Goal: Check status: Check status

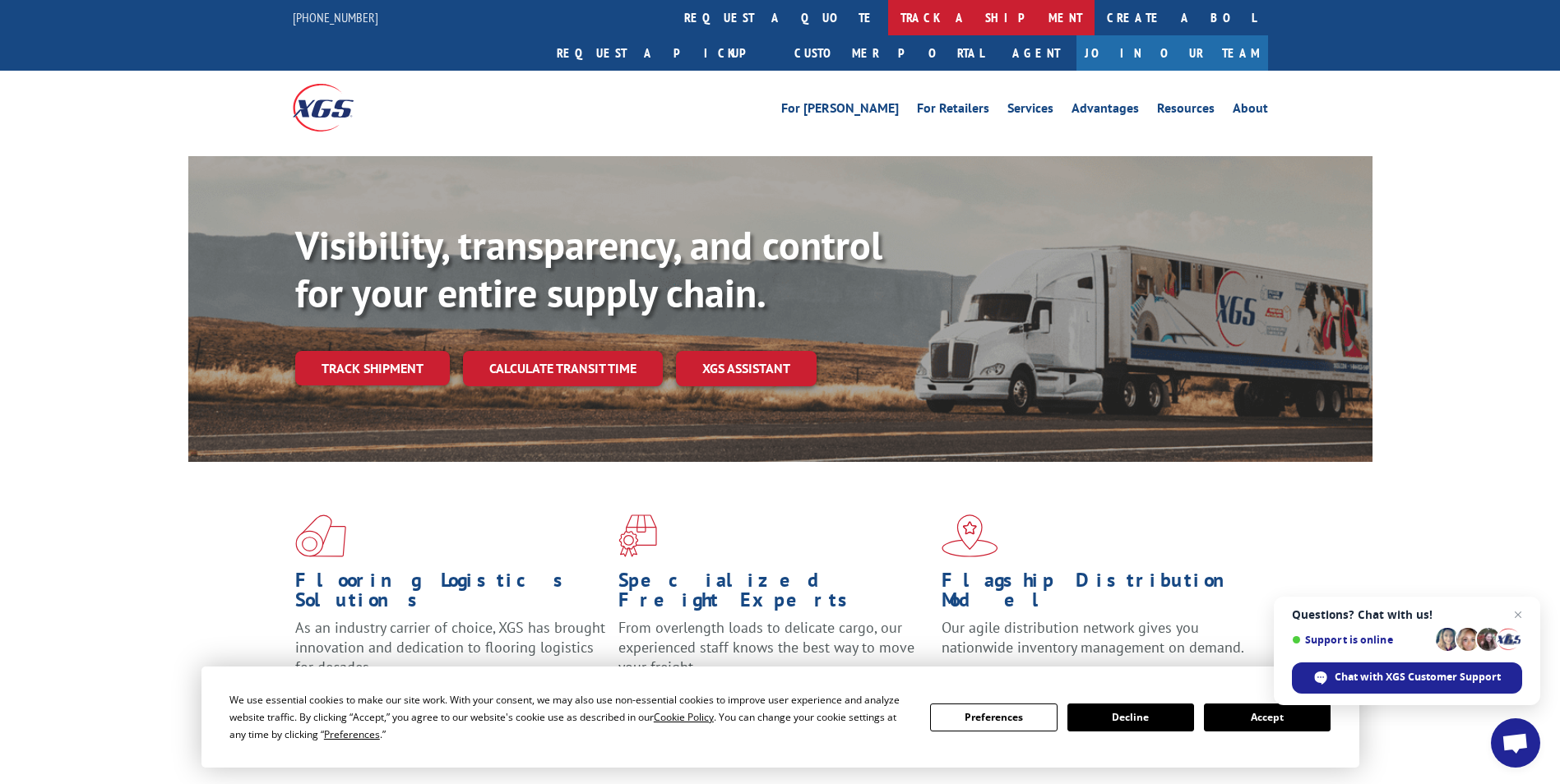
click at [888, 22] on link "track a shipment" at bounding box center [991, 18] width 206 height 36
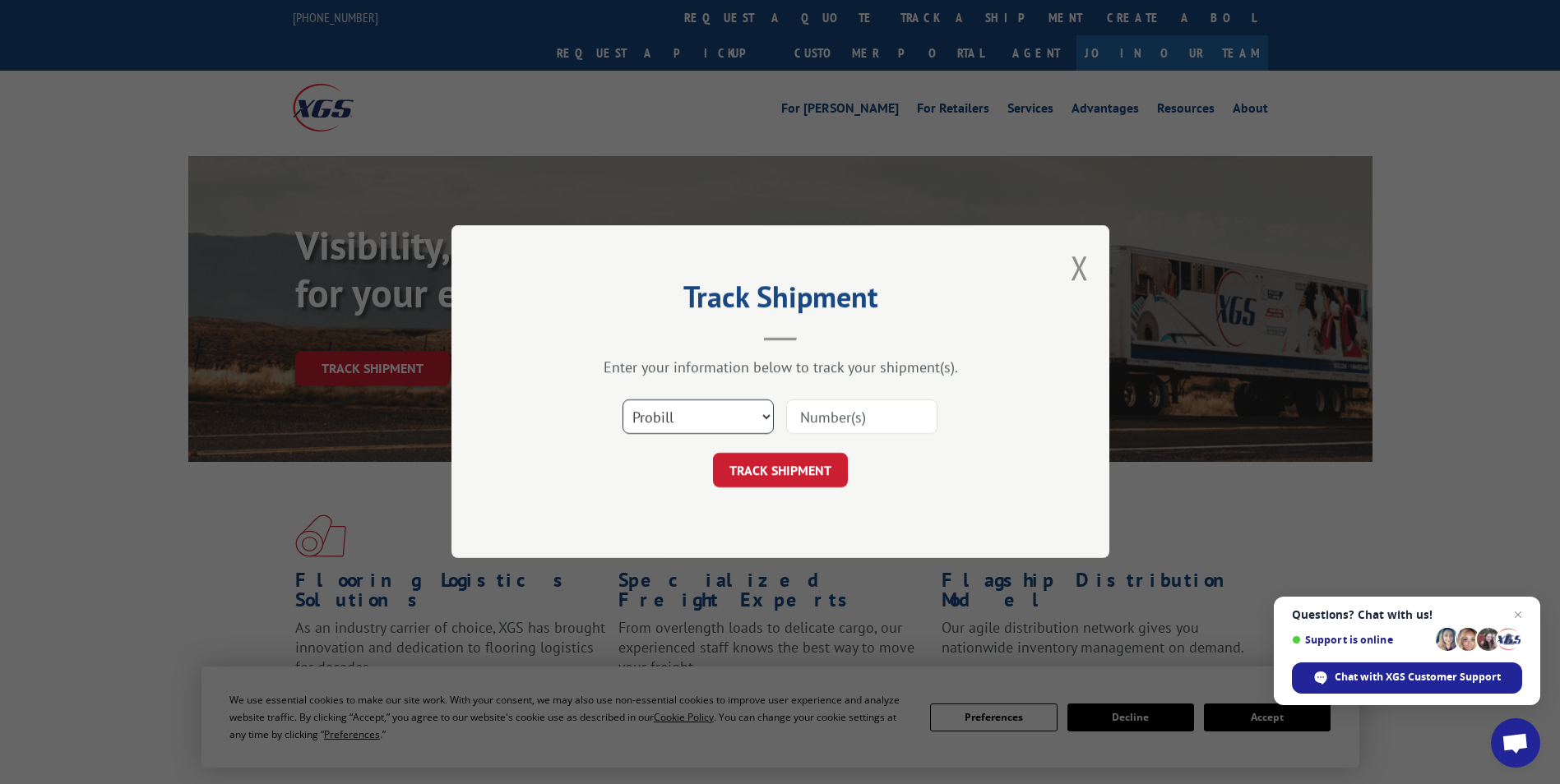
click at [681, 410] on select "Select category... Probill BOL PO" at bounding box center [698, 417] width 151 height 35
select select "bol"
click at [622, 400] on select "Select category... Probill BOL PO" at bounding box center [698, 417] width 151 height 35
click at [818, 412] on input at bounding box center [862, 417] width 151 height 35
paste input "5530816"
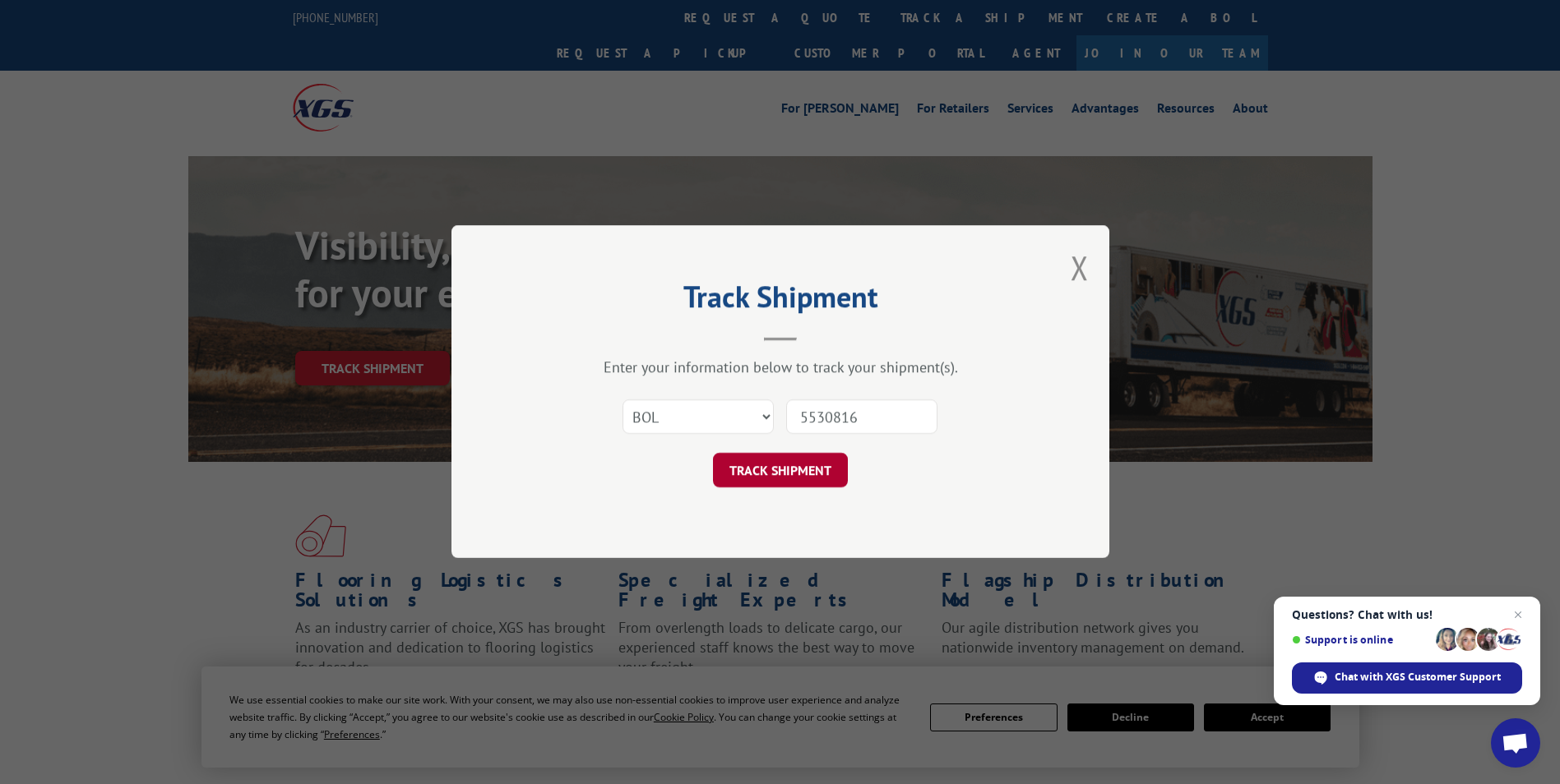
type input "5530816"
click at [770, 466] on button "TRACK SHIPMENT" at bounding box center [780, 470] width 135 height 35
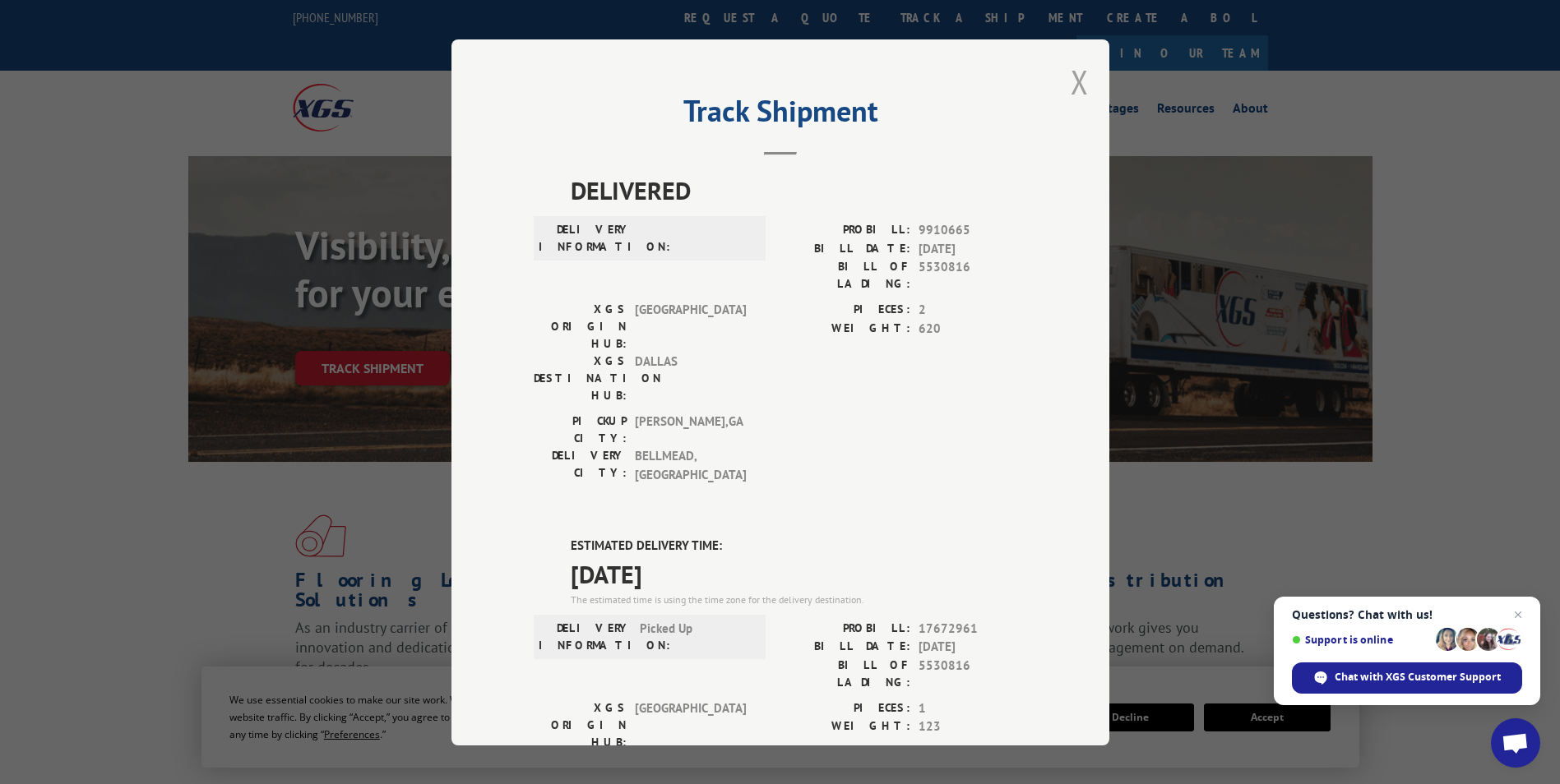
click at [1071, 78] on button "Close modal" at bounding box center [1080, 82] width 18 height 43
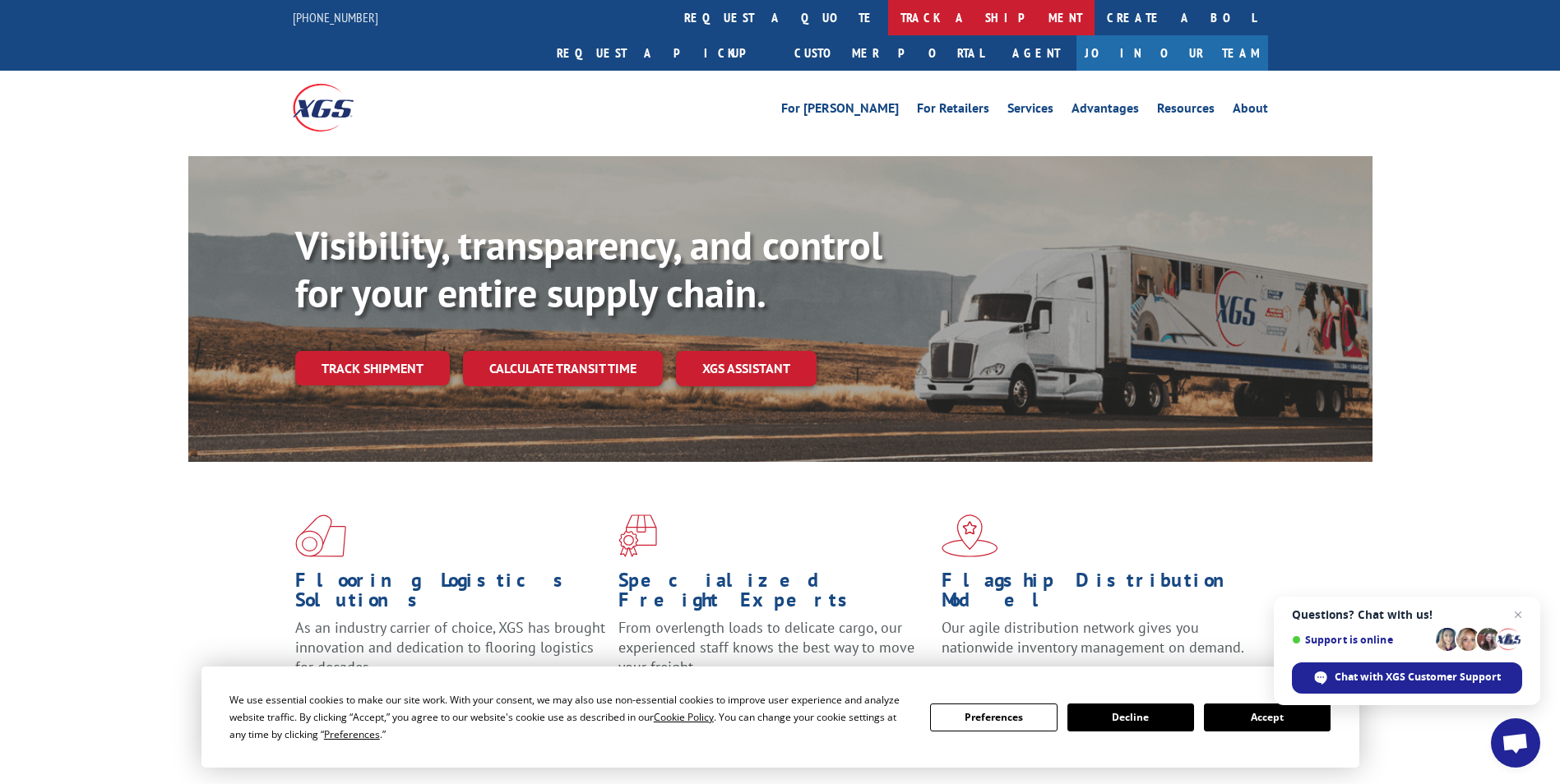
click at [888, 22] on link "track a shipment" at bounding box center [991, 18] width 206 height 36
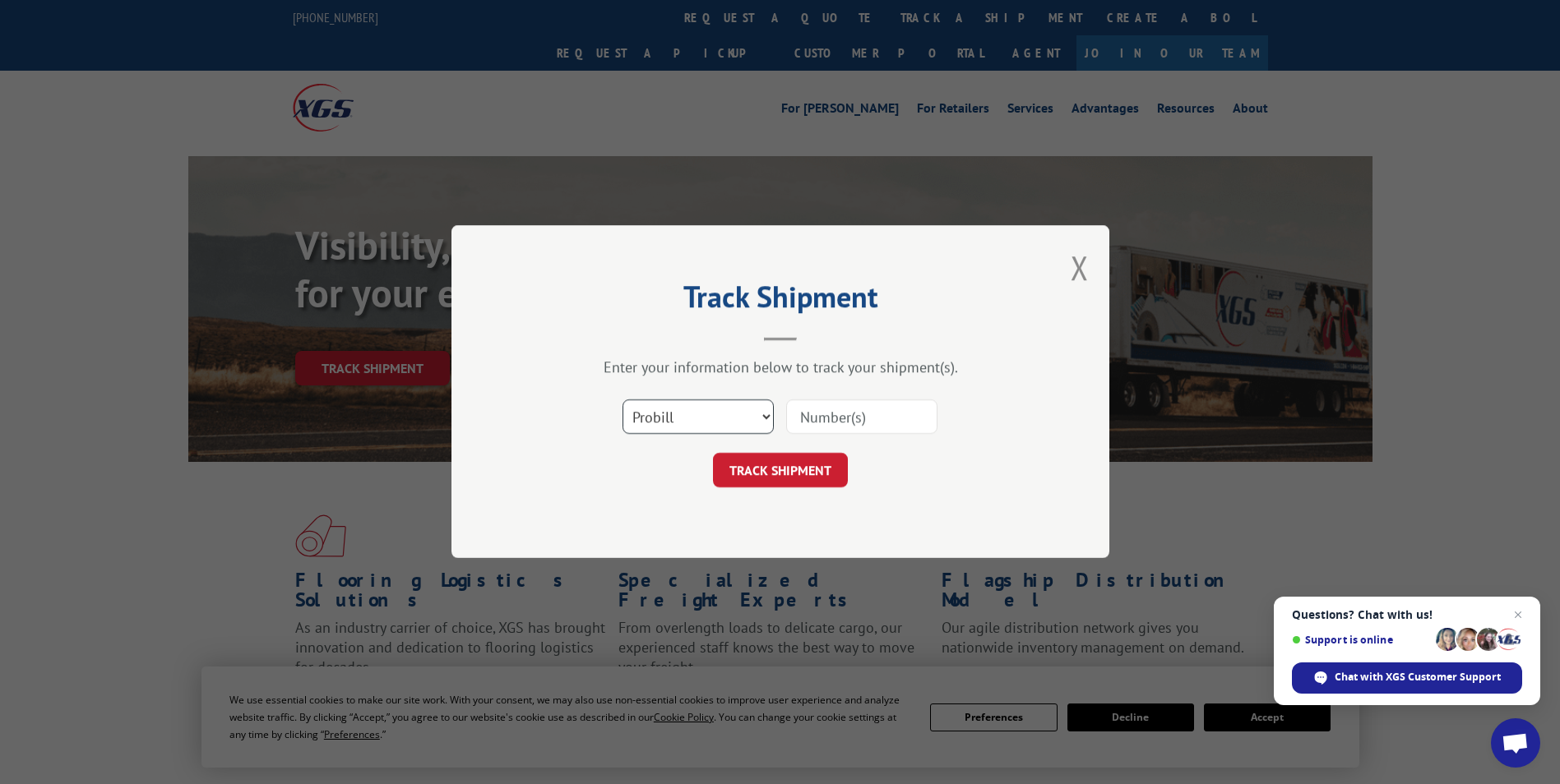
click at [659, 419] on select "Select category... Probill BOL PO" at bounding box center [698, 417] width 151 height 35
select select "bol"
click at [622, 400] on select "Select category... Probill BOL PO" at bounding box center [698, 417] width 151 height 35
click at [821, 414] on input at bounding box center [862, 417] width 151 height 35
paste input "5530895"
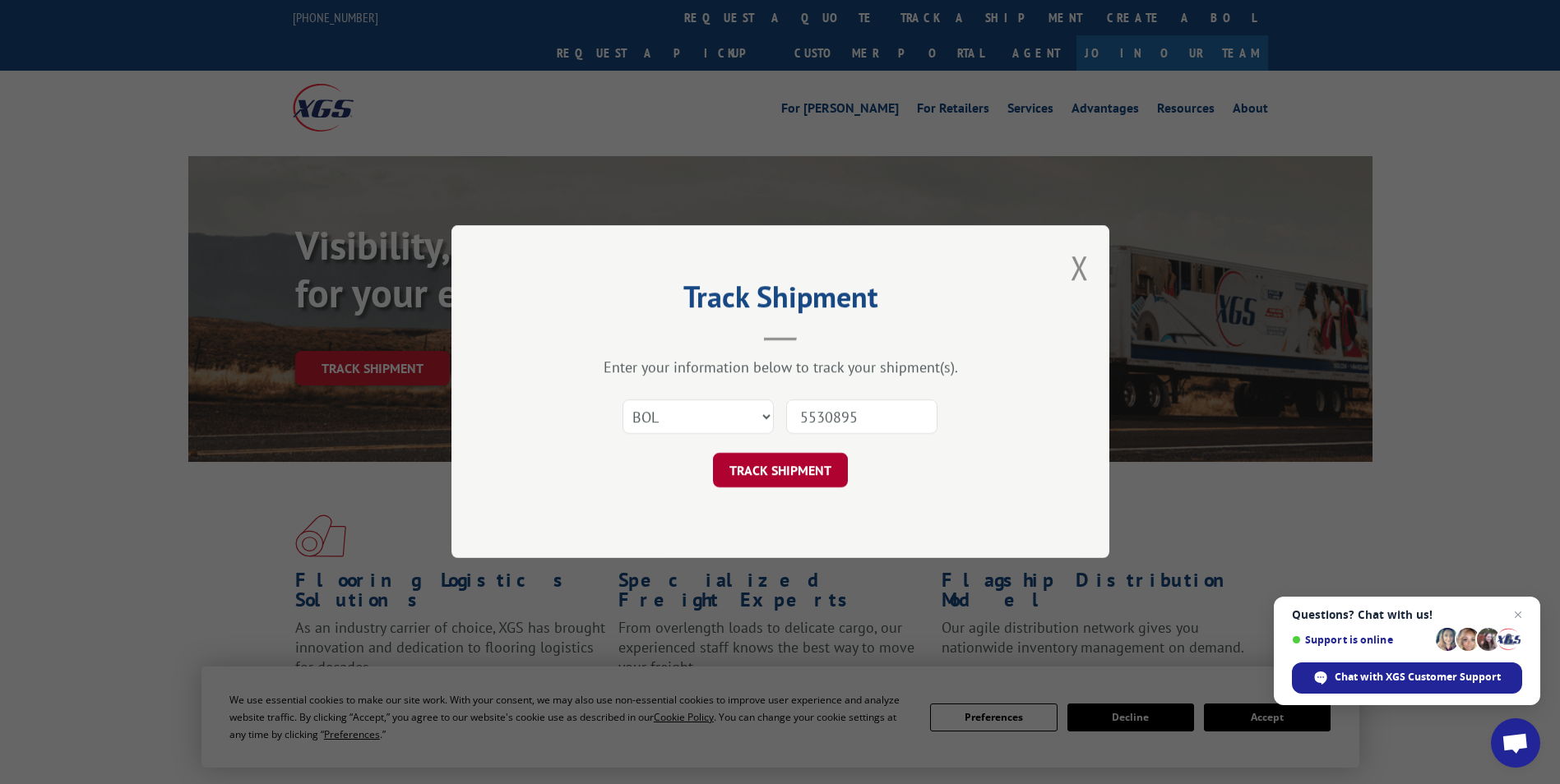
type input "5530895"
click at [758, 466] on button "TRACK SHIPMENT" at bounding box center [780, 470] width 135 height 35
